Goal: Information Seeking & Learning: Learn about a topic

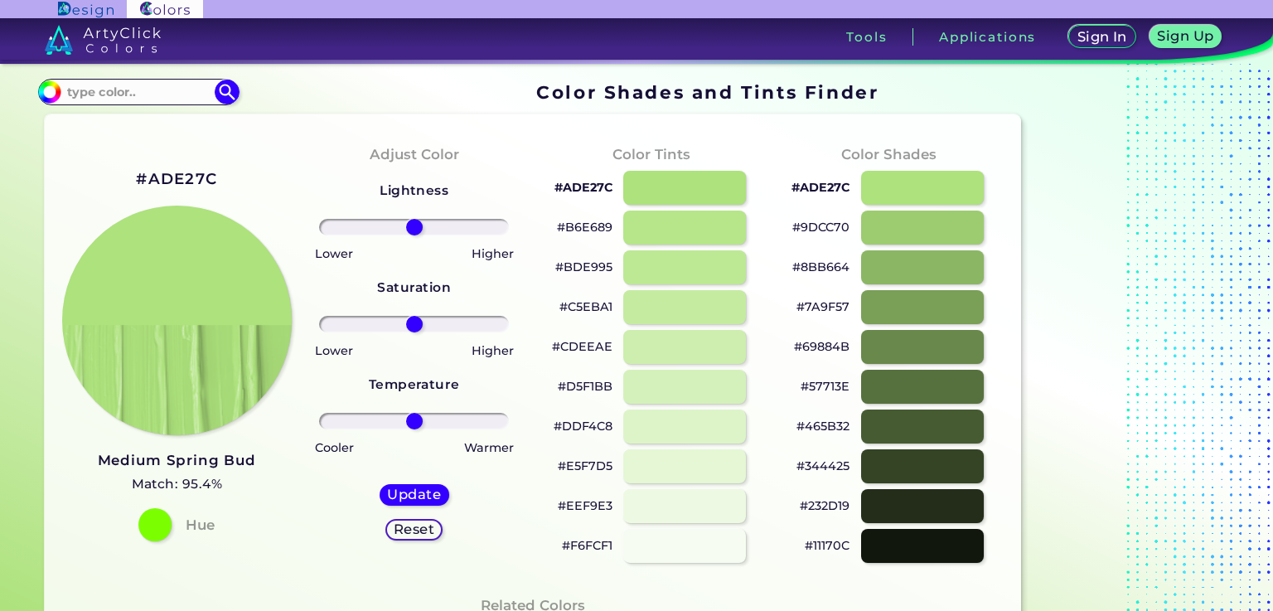
click at [199, 177] on h2 "#ADE27C" at bounding box center [176, 179] width 81 height 22
click at [146, 91] on input at bounding box center [138, 91] width 154 height 22
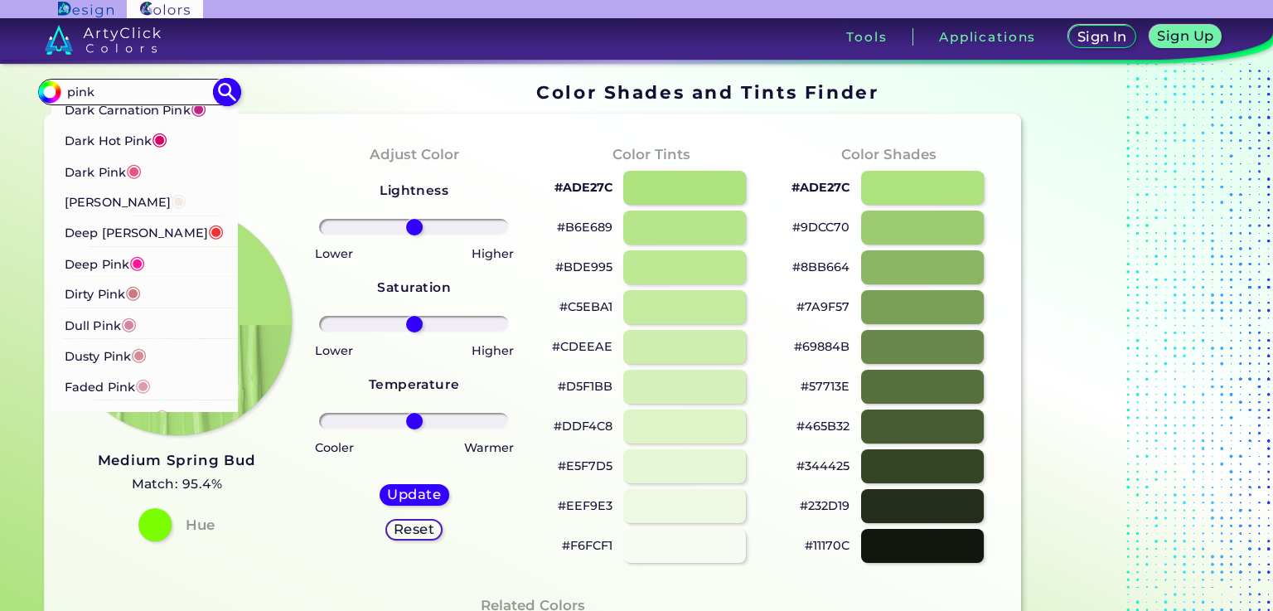
scroll to position [331, 0]
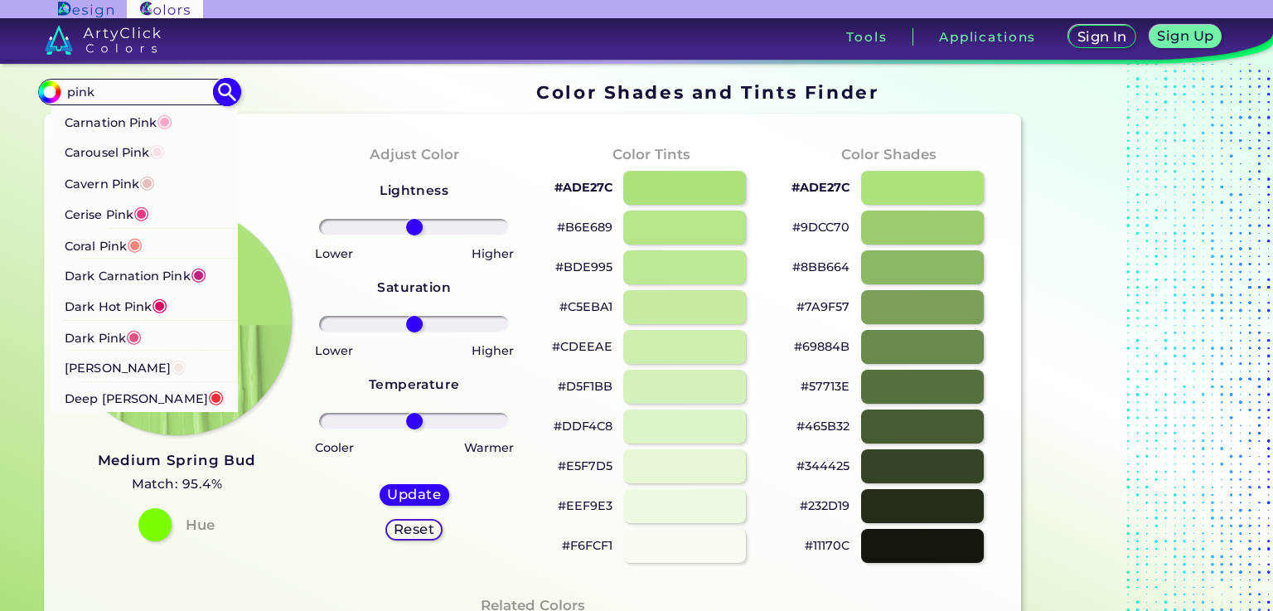
type input "pink"
click at [104, 279] on p "Dark Carnation Pink ◉" at bounding box center [136, 273] width 142 height 31
type input "#c12283"
type input "#C12283"
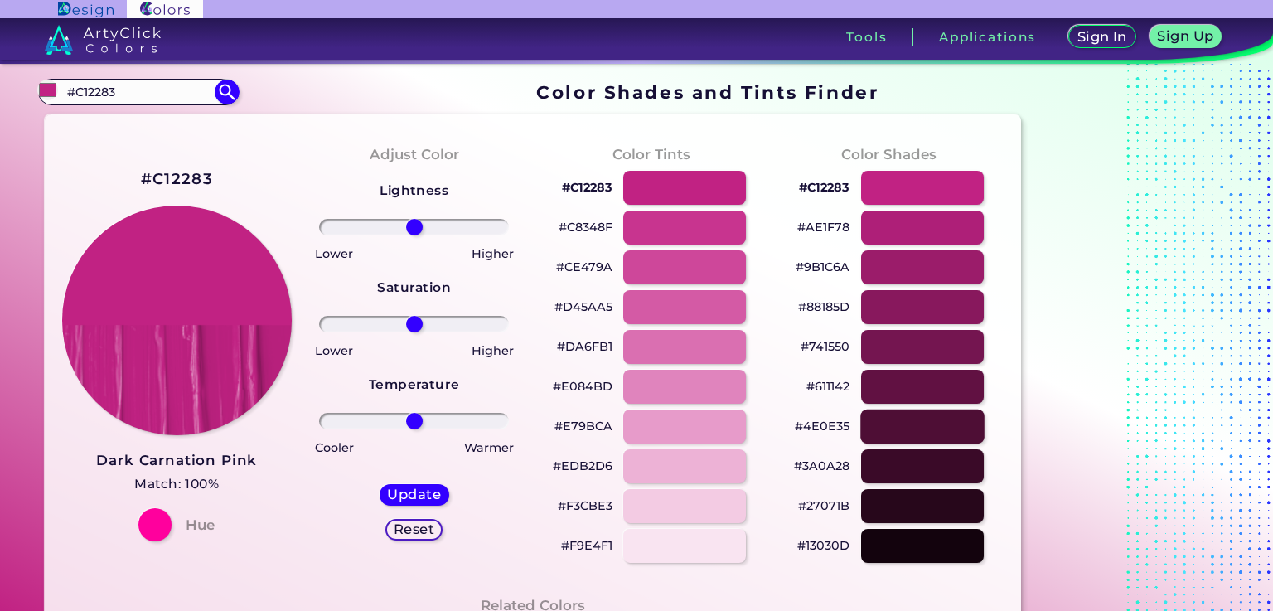
click at [899, 427] on div at bounding box center [922, 426] width 124 height 34
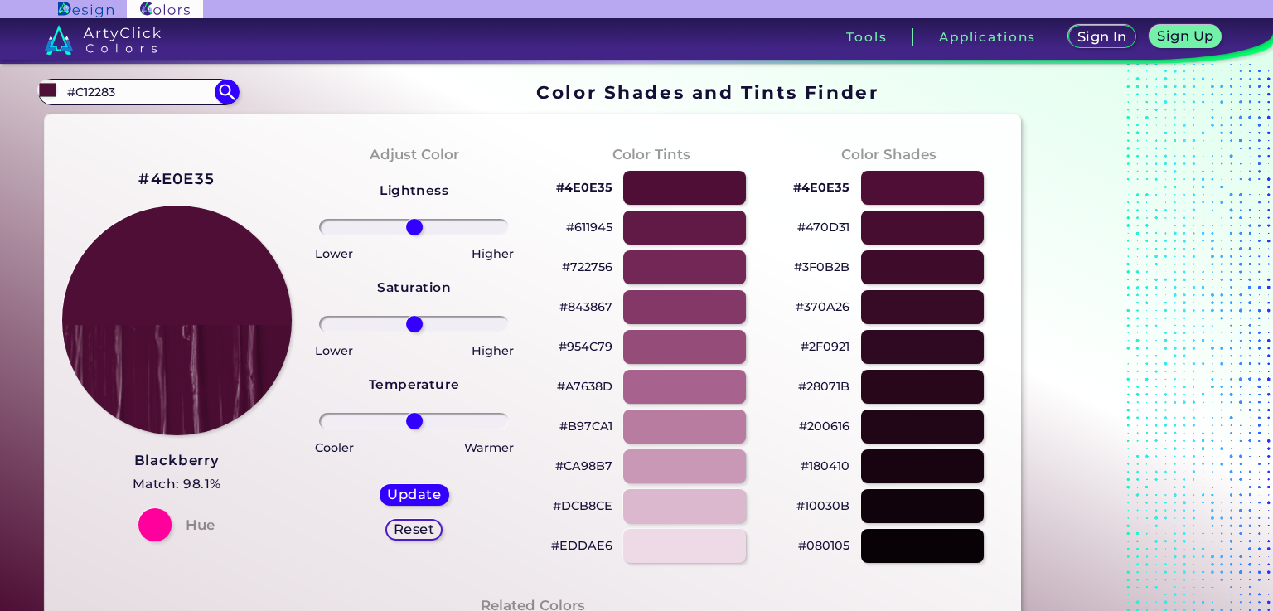
click at [181, 181] on h2 "#4E0E35" at bounding box center [176, 179] width 76 height 22
drag, startPoint x: 160, startPoint y: 94, endPoint x: 61, endPoint y: 97, distance: 98.6
click at [61, 97] on input "#C12283" at bounding box center [138, 91] width 154 height 22
click at [667, 266] on div at bounding box center [684, 267] width 124 height 34
type input "#722756"
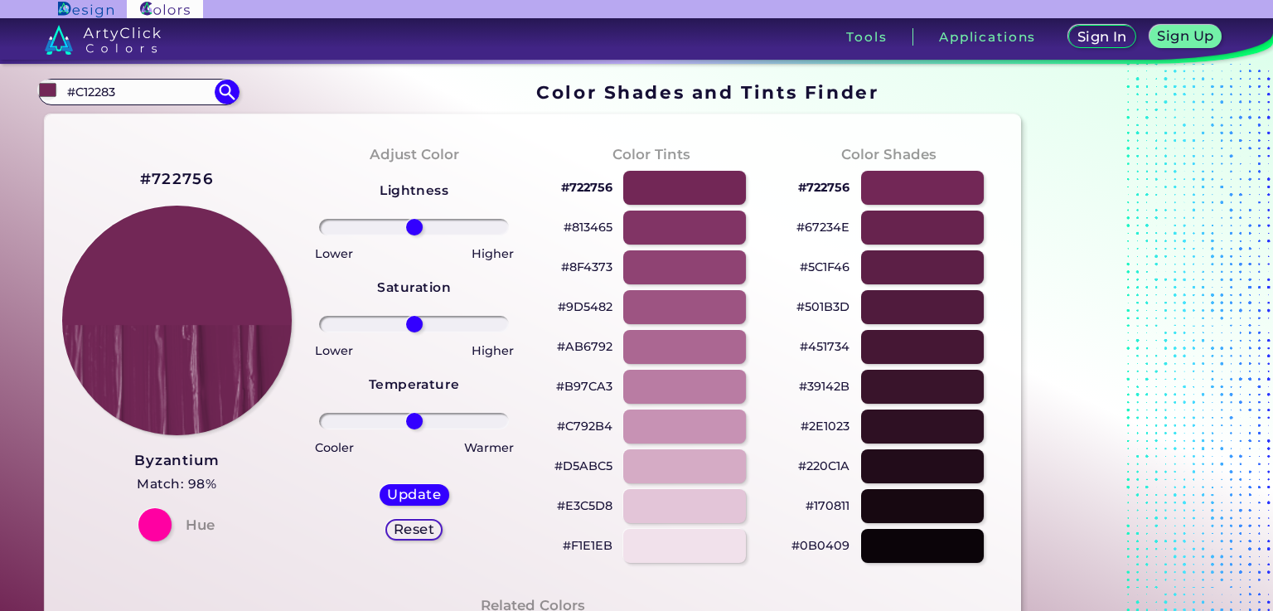
click at [194, 181] on h2 "#722756" at bounding box center [177, 179] width 74 height 22
drag, startPoint x: 143, startPoint y: 95, endPoint x: 66, endPoint y: 94, distance: 76.2
click at [66, 94] on input "#C12283" at bounding box center [138, 91] width 154 height 22
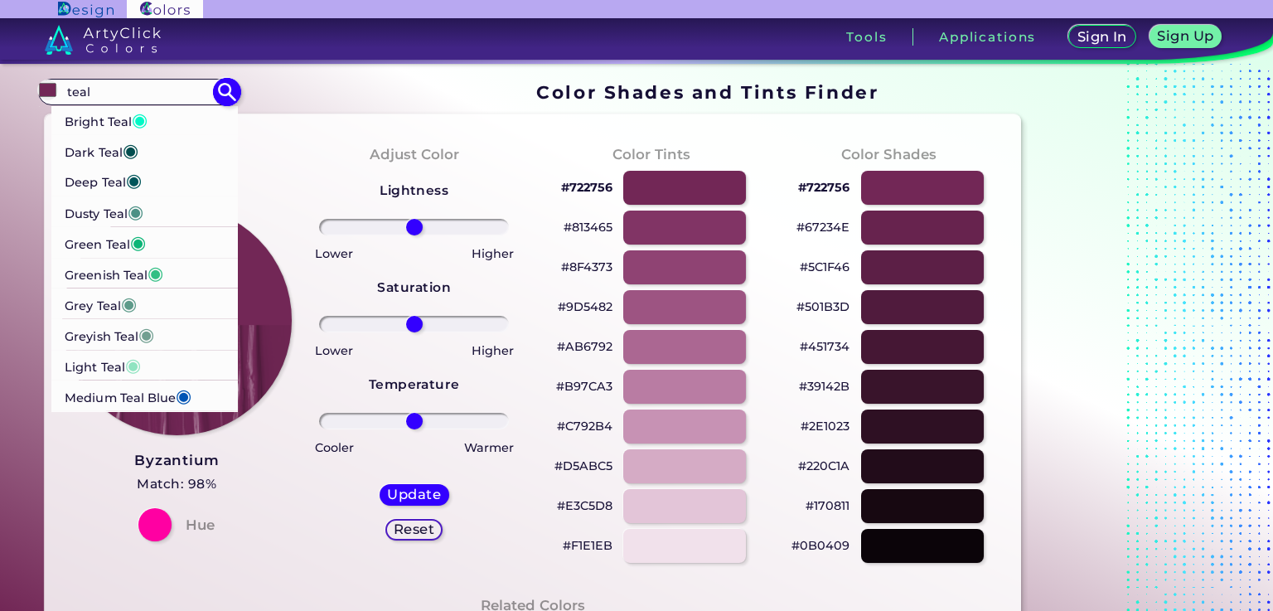
type input "teal"
click at [106, 211] on p "[PERSON_NAME] ◉" at bounding box center [104, 211] width 79 height 31
type input "#4c9085"
type input "#4C9085"
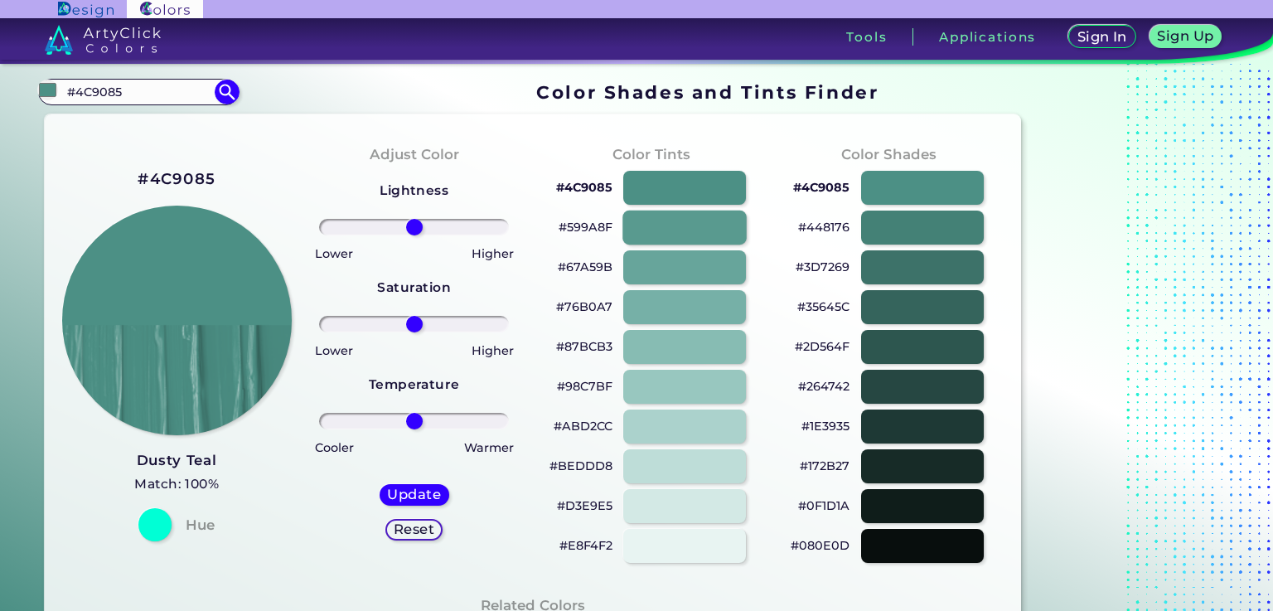
click at [716, 219] on div at bounding box center [684, 227] width 124 height 34
type input "#599a8f"
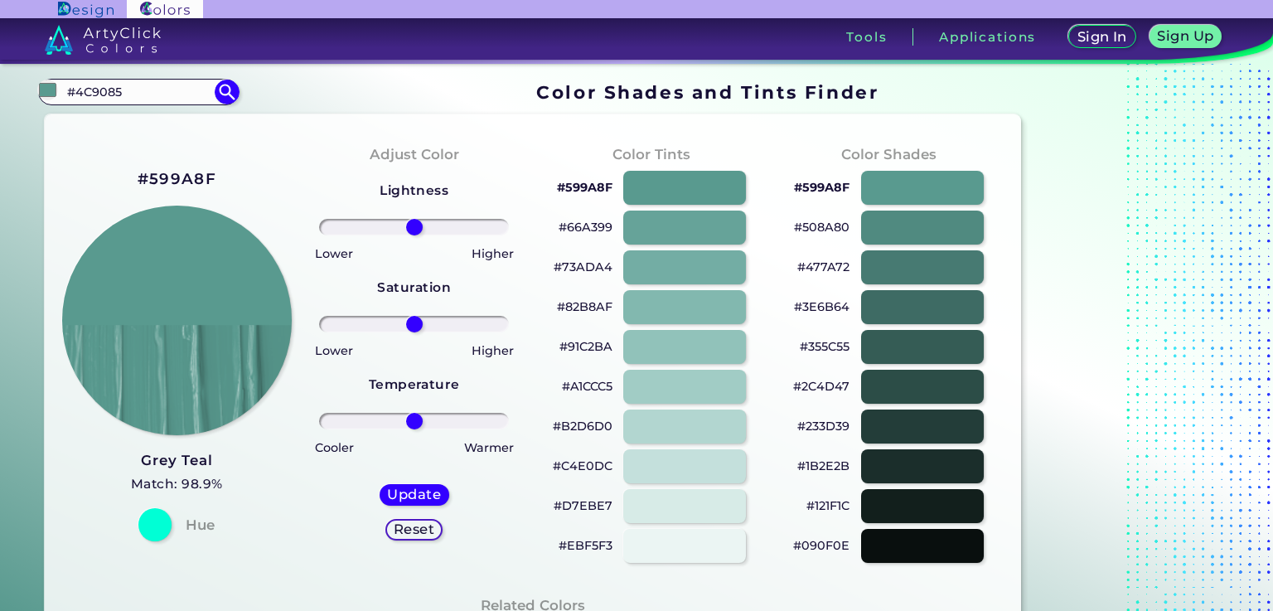
click at [209, 180] on h2 "#599A8F" at bounding box center [177, 179] width 79 height 22
drag, startPoint x: 131, startPoint y: 94, endPoint x: 40, endPoint y: 92, distance: 91.1
click at [40, 92] on div "#599a8f #4C9085 Bright Teal ◉ Dark Teal ◉ Deep Teal ◉ [PERSON_NAME] ◉ Green Tea…" at bounding box center [138, 92] width 200 height 27
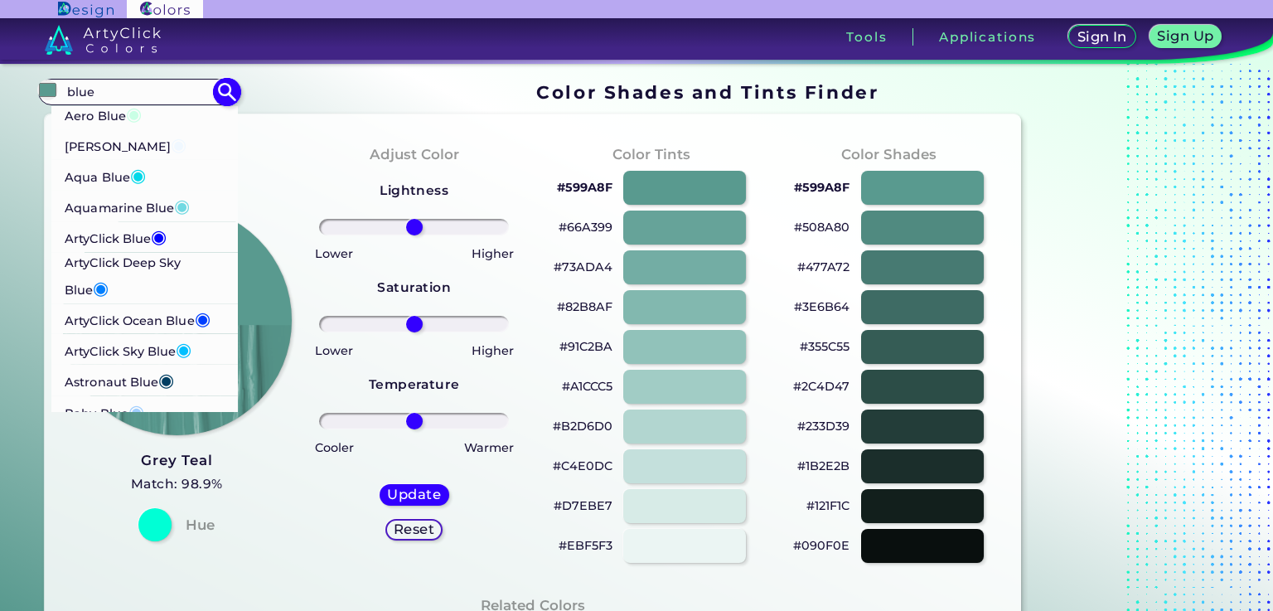
type input "blue"
click at [170, 322] on p "ArtyClick Ocean Blue ◉" at bounding box center [138, 318] width 146 height 31
type input "#003fff"
type input "#003FFF"
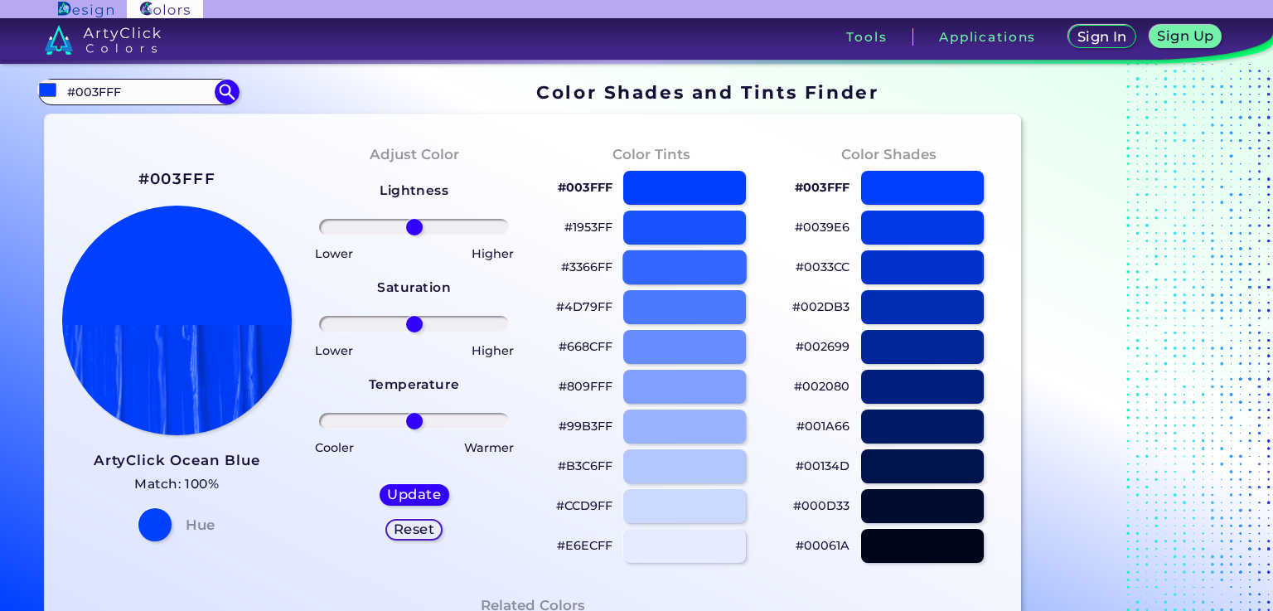
click at [685, 271] on div at bounding box center [684, 267] width 124 height 34
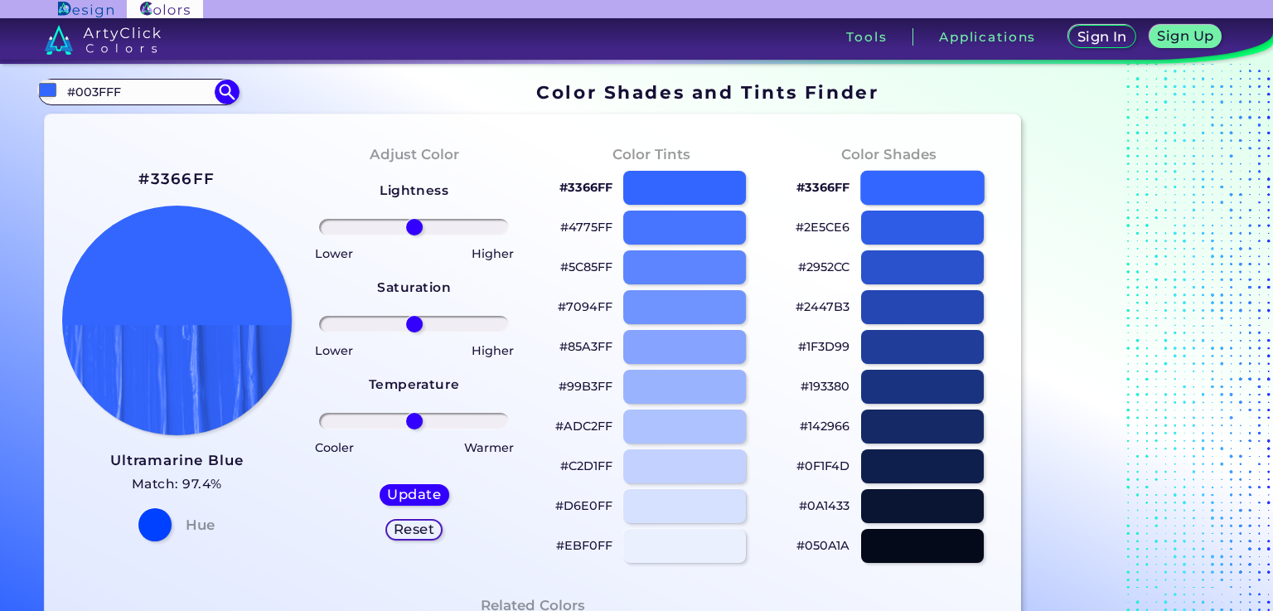
click at [946, 183] on div at bounding box center [922, 188] width 124 height 34
click at [705, 173] on div at bounding box center [684, 188] width 124 height 34
type input "#3366ff"
click at [590, 188] on p "#3366FF" at bounding box center [585, 187] width 53 height 20
drag, startPoint x: 128, startPoint y: 95, endPoint x: 43, endPoint y: 83, distance: 85.4
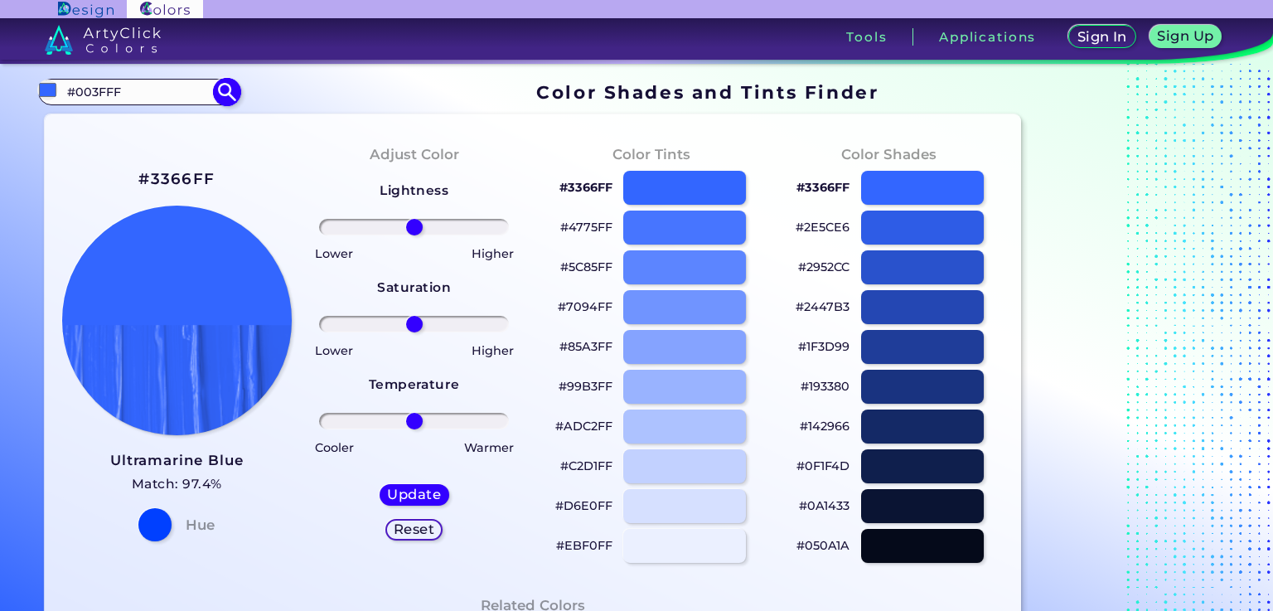
click at [43, 83] on div "#3366ff #003FFF Aero Blue ◉ [PERSON_NAME] Blue ◉ Aqua Blue ◉ Aquamarine Blue ◉ …" at bounding box center [138, 92] width 200 height 27
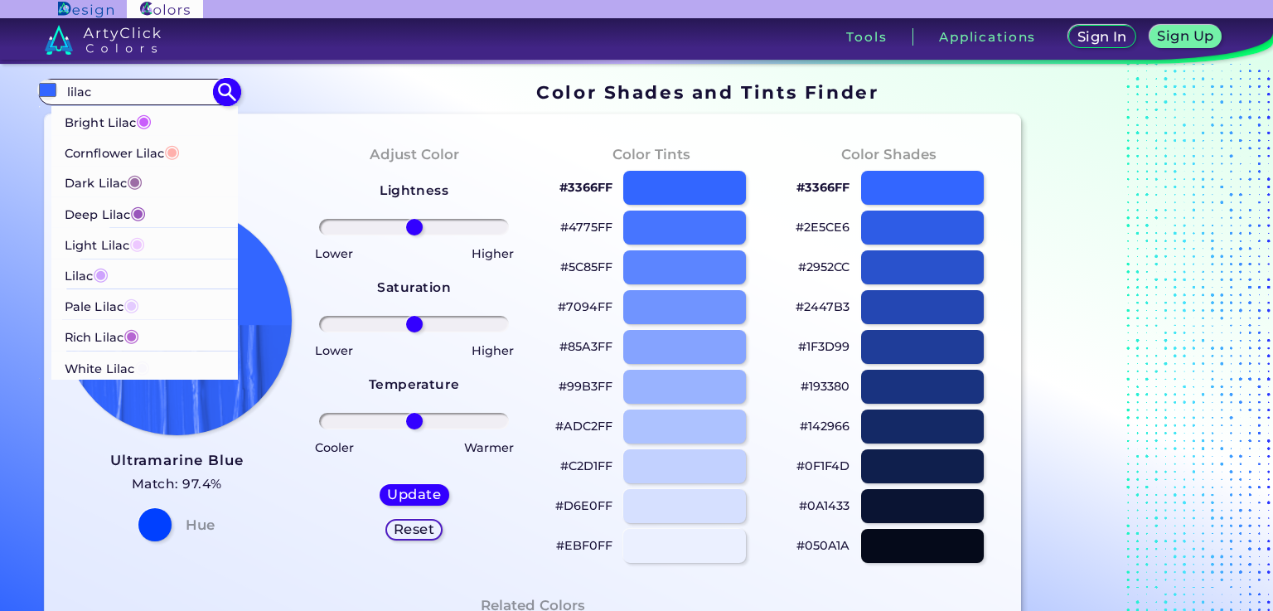
type input "lilac"
click at [107, 309] on p "Pale Lilac ◉" at bounding box center [102, 304] width 75 height 31
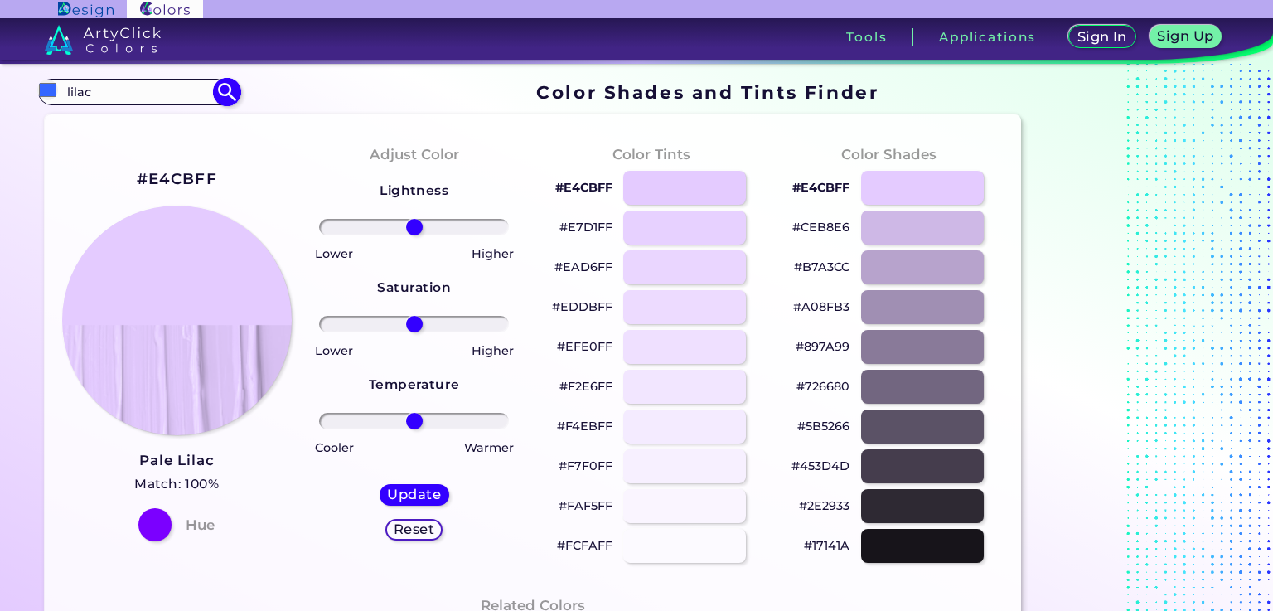
type input "#e4cbff"
click at [592, 188] on p "#E4CBFF" at bounding box center [583, 187] width 57 height 20
drag, startPoint x: 146, startPoint y: 96, endPoint x: 56, endPoint y: 87, distance: 90.8
click at [56, 87] on div "#e4cbff #E4CBFF Bright Lilac ◉ Cornflower Lilac ◉ Dark Lilac ◉ Deep Lilac ◉ Lig…" at bounding box center [138, 92] width 200 height 27
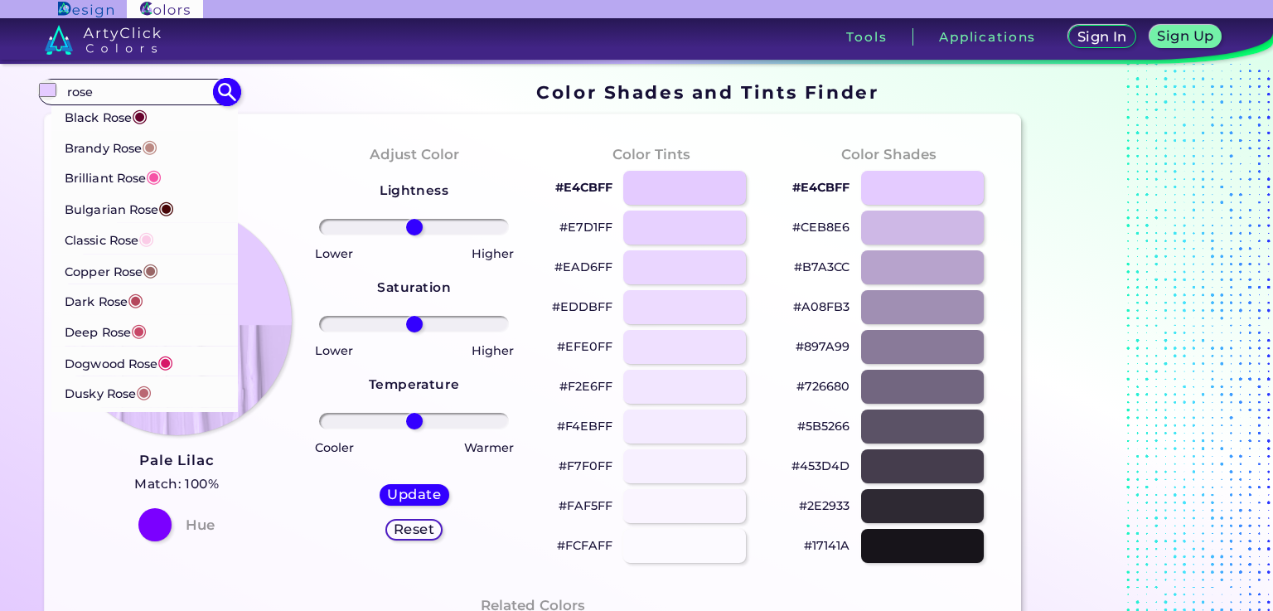
type input "rose"
click at [102, 332] on p "Deep Rose ◉" at bounding box center [106, 330] width 82 height 31
type input "#c74767"
type input "#C74767"
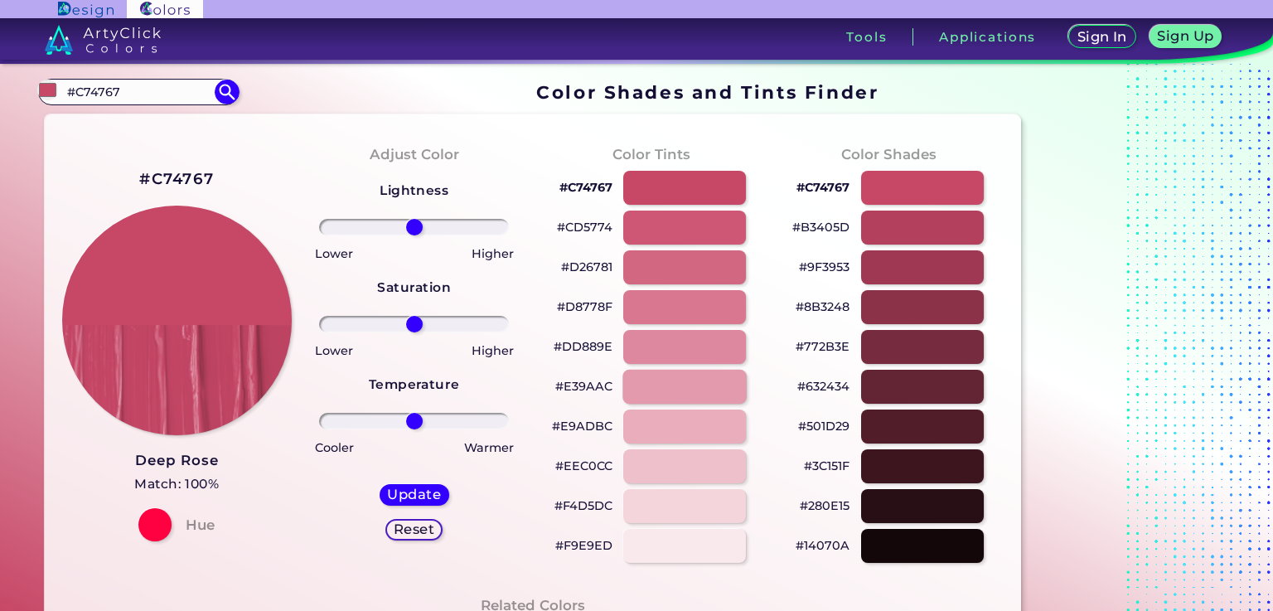
click at [661, 389] on div at bounding box center [684, 387] width 124 height 34
type input "#e39aac"
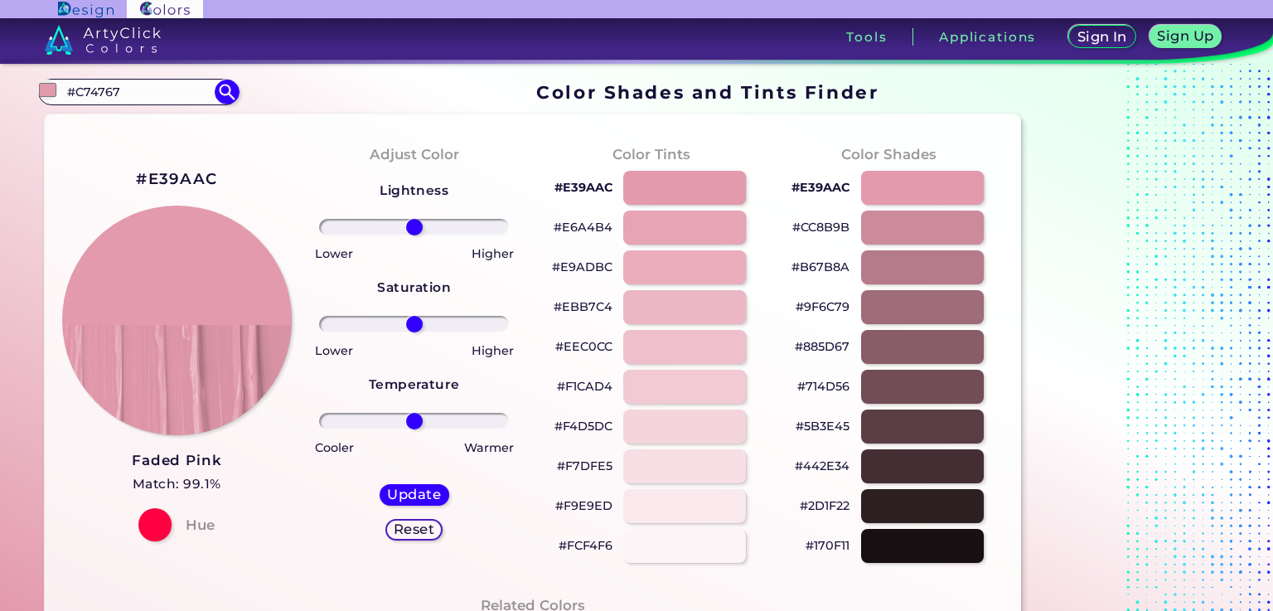
click at [206, 177] on h2 "#E39AAC" at bounding box center [176, 179] width 81 height 22
drag, startPoint x: 157, startPoint y: 94, endPoint x: 41, endPoint y: 85, distance: 115.5
click at [41, 85] on div "#e39aac #C74767 Black Rose ◉ [PERSON_NAME] ◉ Brilliant Rose ◉ Bulgarian Rose ◉ …" at bounding box center [138, 92] width 200 height 27
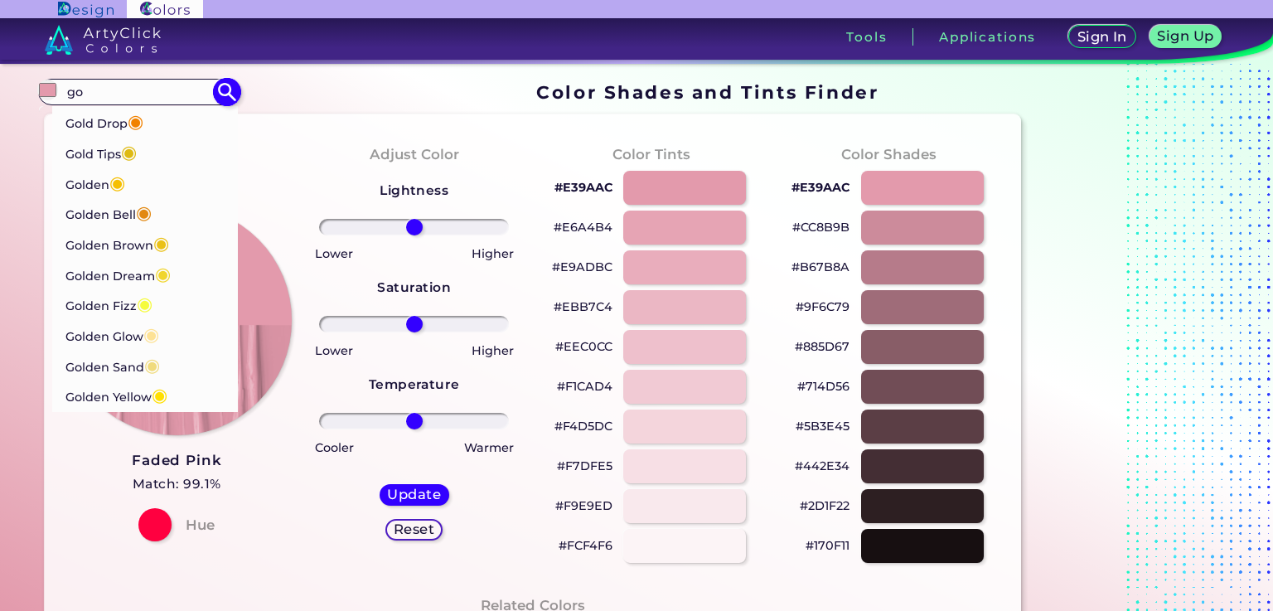
type input "g"
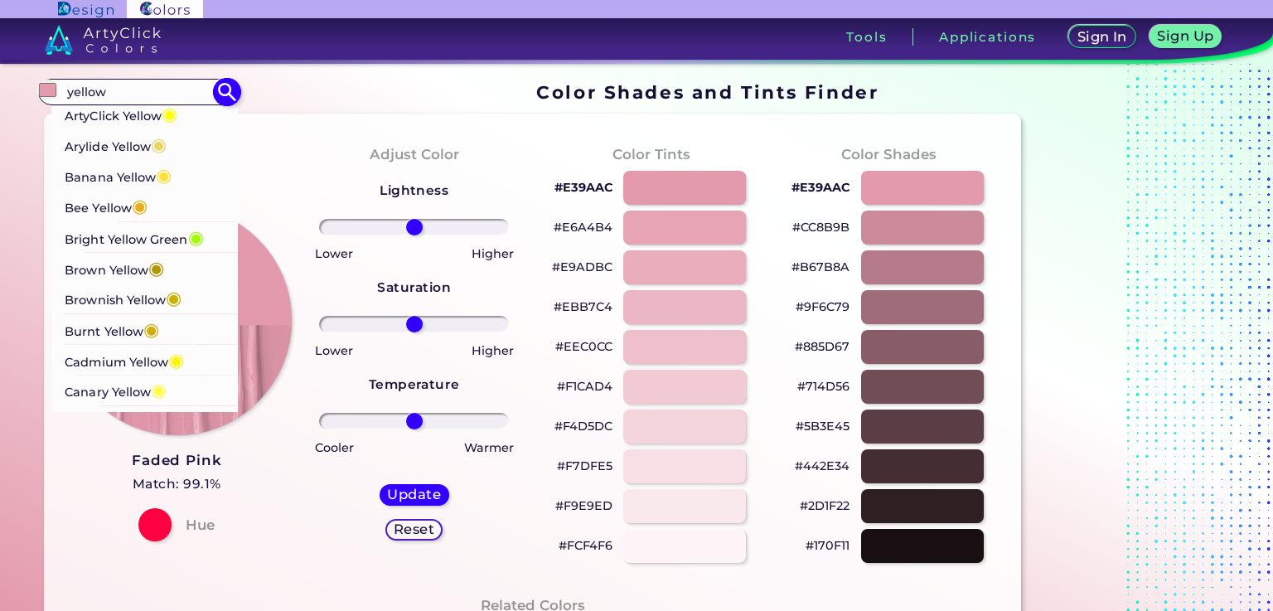
type input "yellow"
click at [87, 210] on p "Bee Yellow ◉" at bounding box center [106, 206] width 83 height 31
type input "#e9ab17"
type input "#E9AB17"
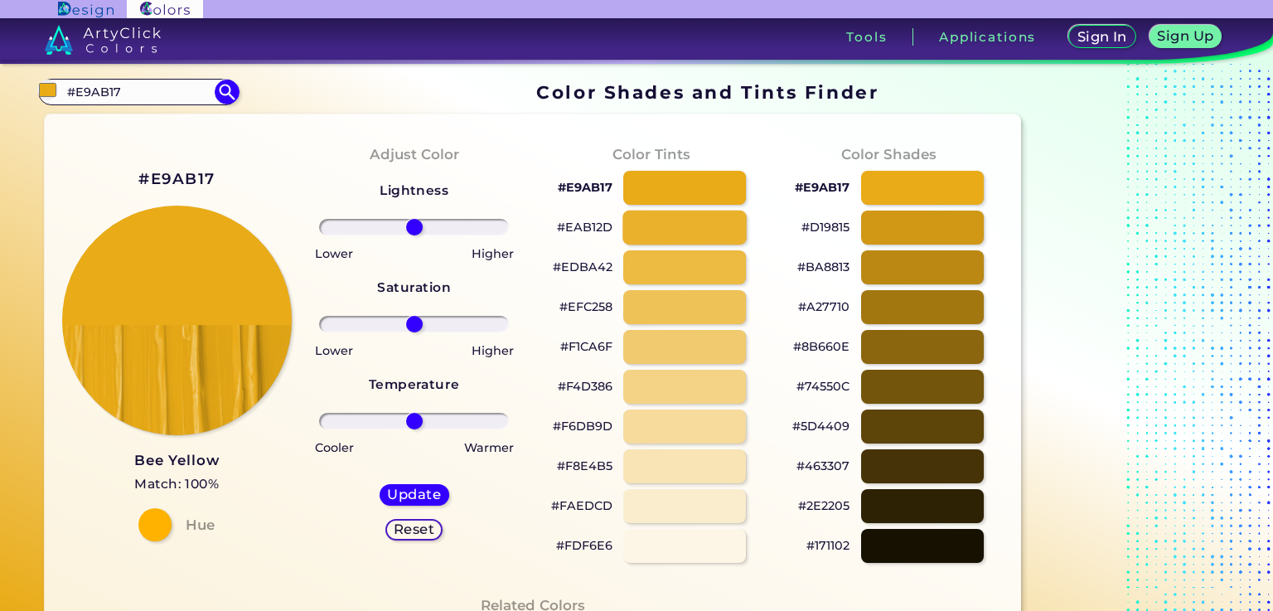
click at [669, 228] on div at bounding box center [684, 227] width 124 height 34
type input "#eab12d"
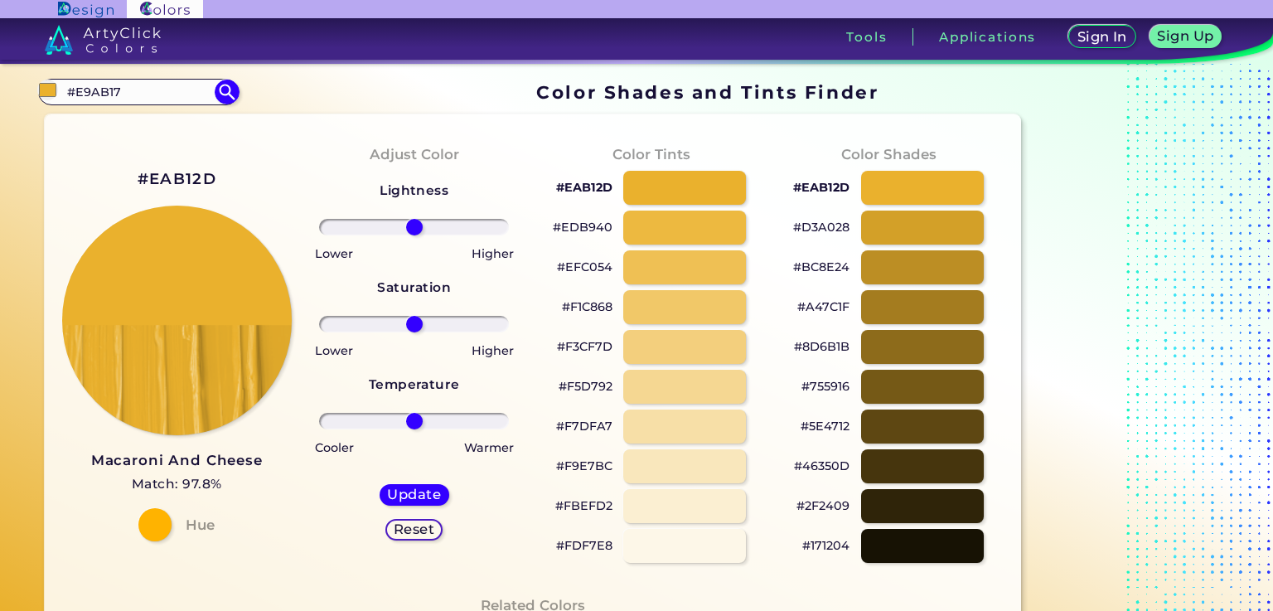
click at [176, 174] on h2 "#EAB12D" at bounding box center [177, 179] width 79 height 22
click at [181, 100] on input "#E9AB17" at bounding box center [138, 91] width 154 height 22
drag, startPoint x: 170, startPoint y: 90, endPoint x: 59, endPoint y: 90, distance: 111.0
click at [59, 90] on div "#eab12d #E9AB17 ArtyClick Yellow ◉ Arylide Yellow ◉ Banana Yellow ◉ Bee Yellow …" at bounding box center [138, 92] width 200 height 27
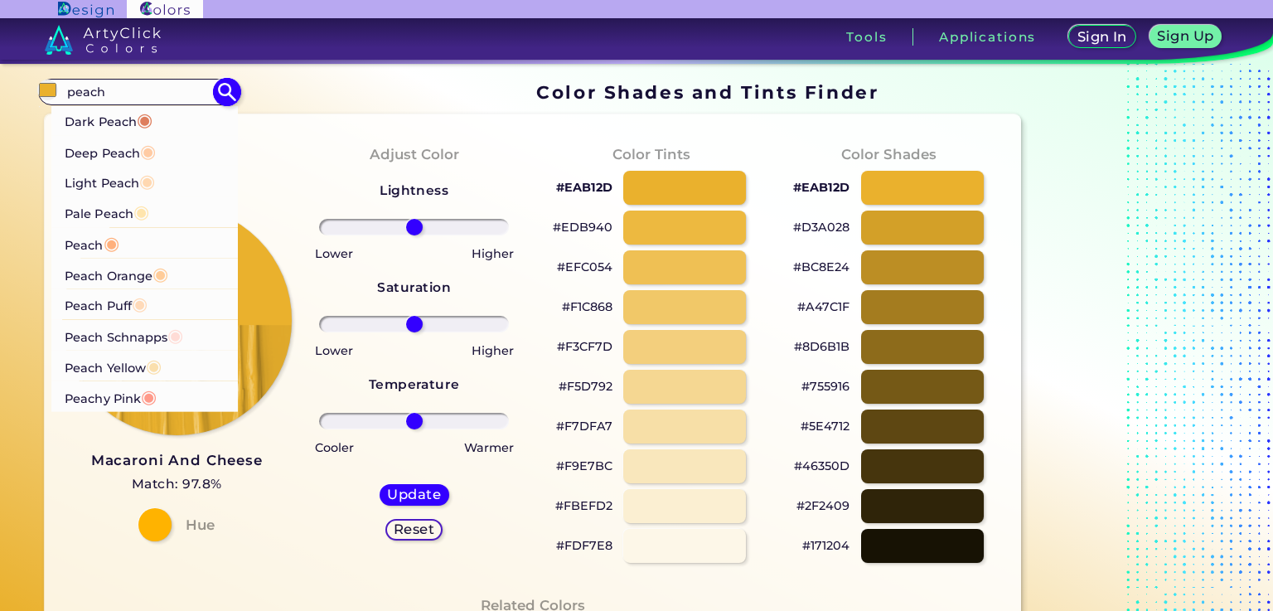
type input "peach"
click at [125, 398] on p "Peachy Pink ◉" at bounding box center [111, 396] width 92 height 31
type input "#ff9a8a"
type input "#FF9A8A"
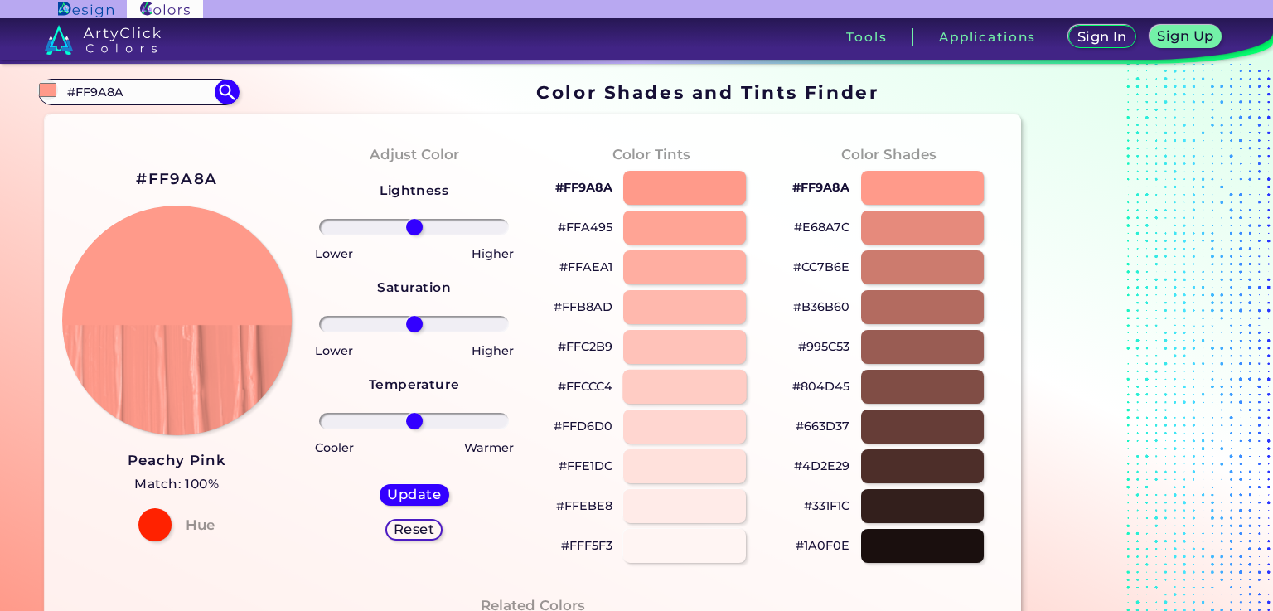
click at [708, 388] on div at bounding box center [684, 387] width 124 height 34
type input "#ffccc4"
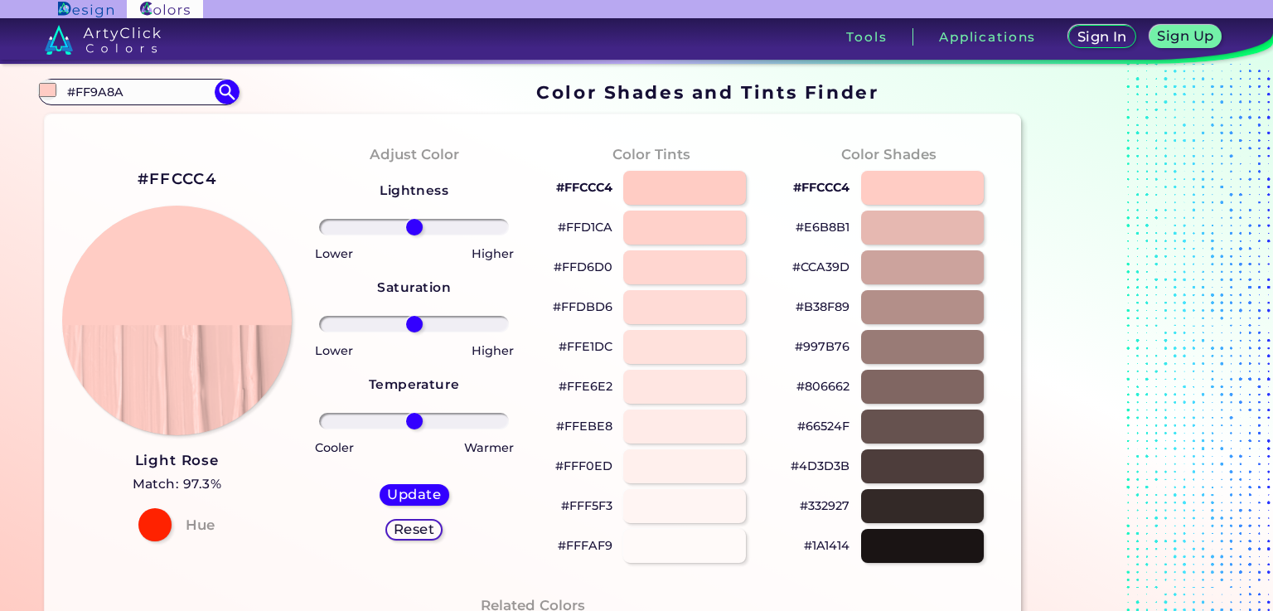
click at [189, 179] on h2 "#FFCCC4" at bounding box center [177, 179] width 79 height 22
drag, startPoint x: 130, startPoint y: 95, endPoint x: 31, endPoint y: 94, distance: 99.4
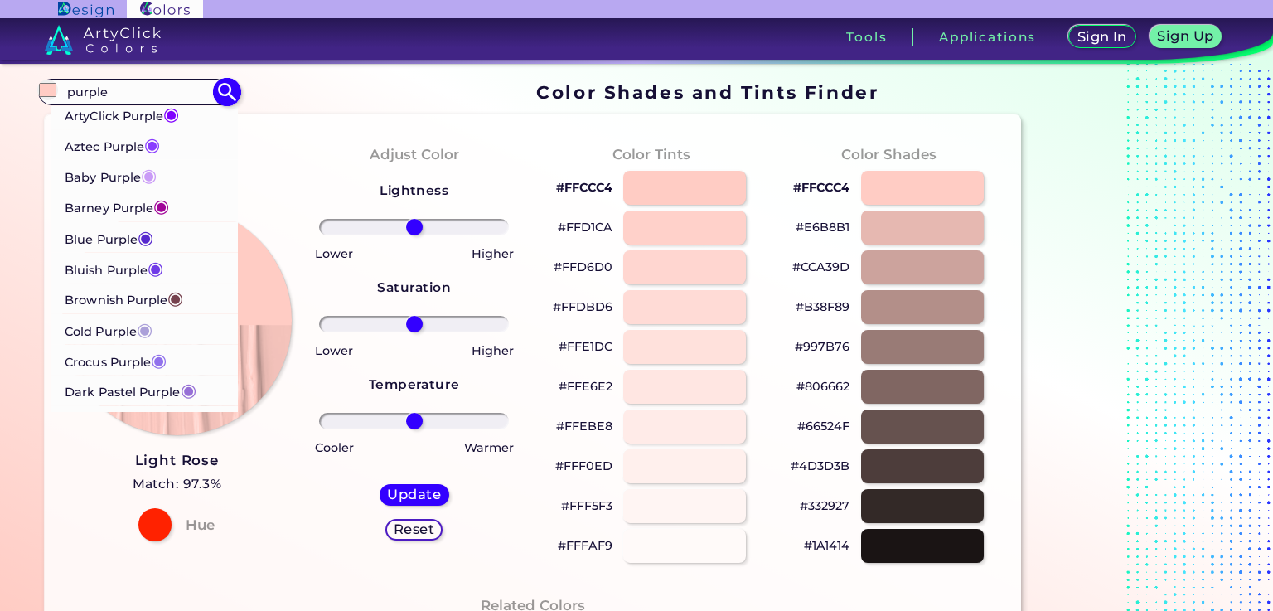
type input "purple"
click at [100, 205] on p "Barney Purple ◉" at bounding box center [117, 206] width 104 height 31
type input "#a00498"
type input "#A00498"
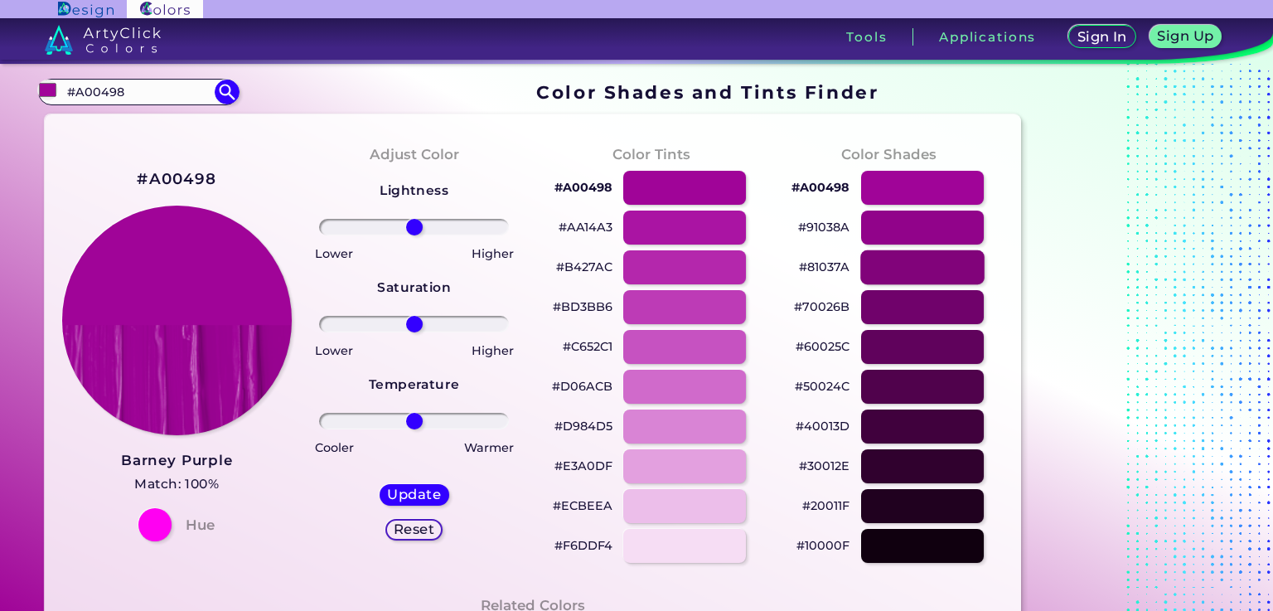
click at [934, 263] on div at bounding box center [922, 267] width 124 height 34
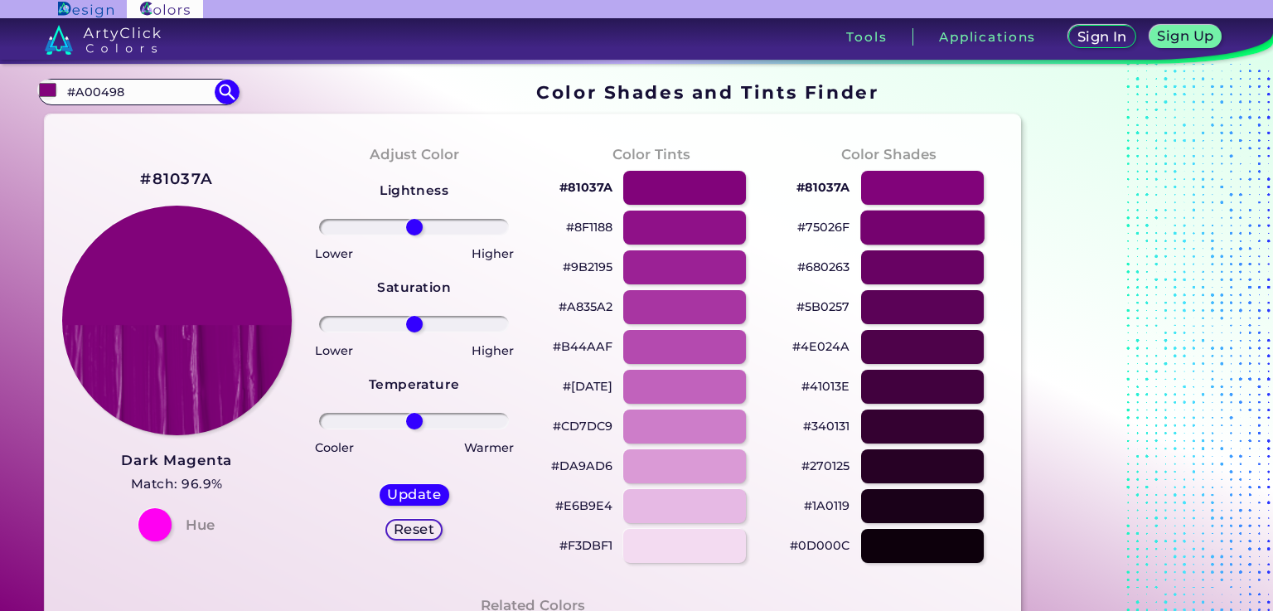
click at [923, 227] on div at bounding box center [922, 227] width 124 height 34
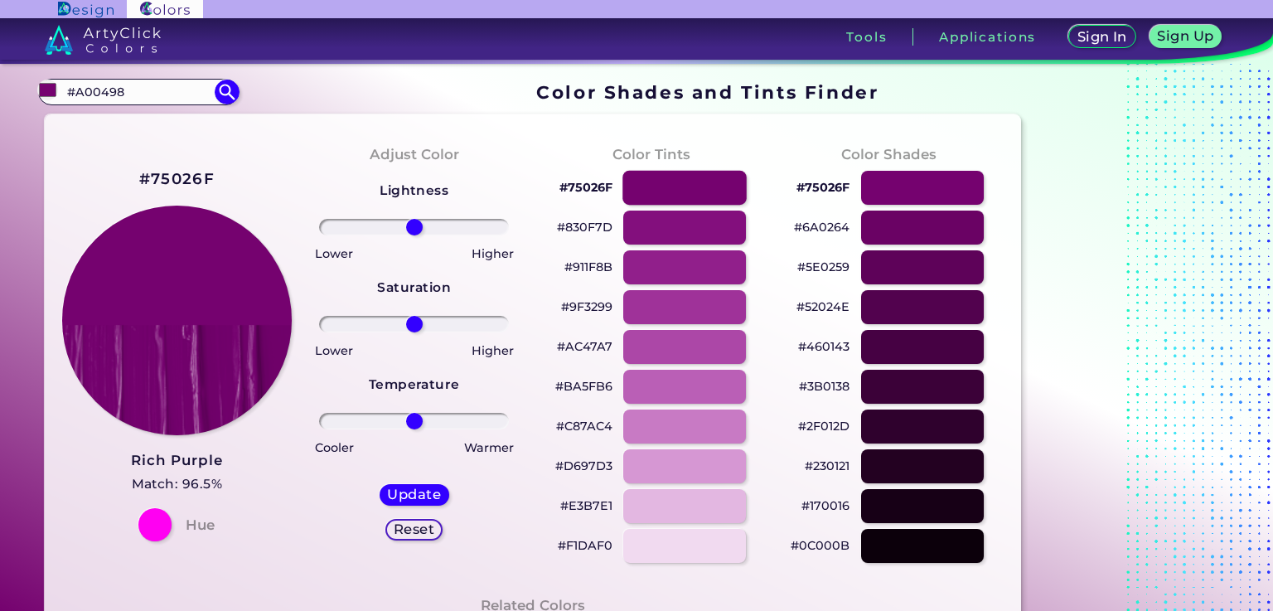
click at [700, 177] on div at bounding box center [684, 188] width 124 height 34
type input "#75026f"
click at [172, 178] on h2 "#75026F" at bounding box center [176, 179] width 75 height 22
